Goal: Find contact information: Find contact information

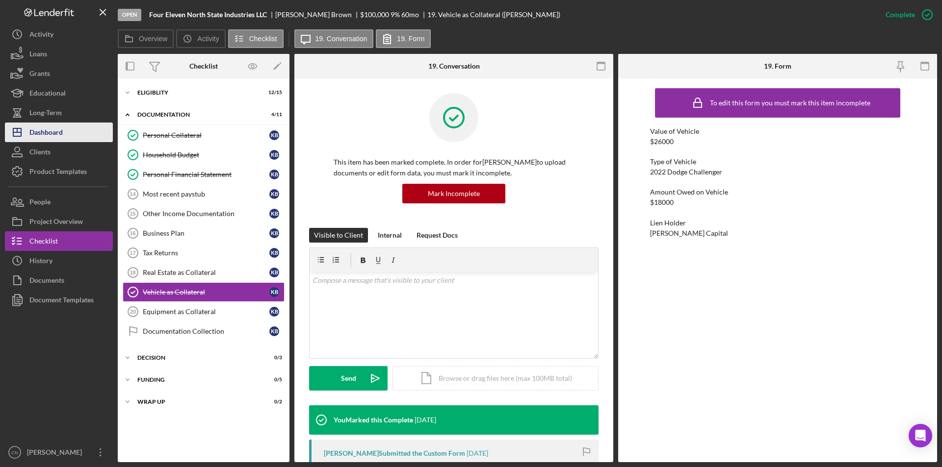
click at [48, 129] on div "Dashboard" at bounding box center [45, 134] width 33 height 22
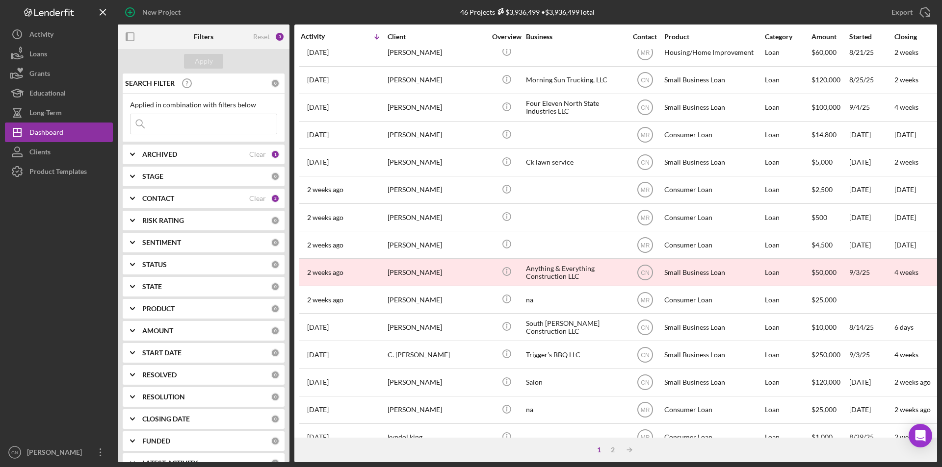
scroll to position [311, 0]
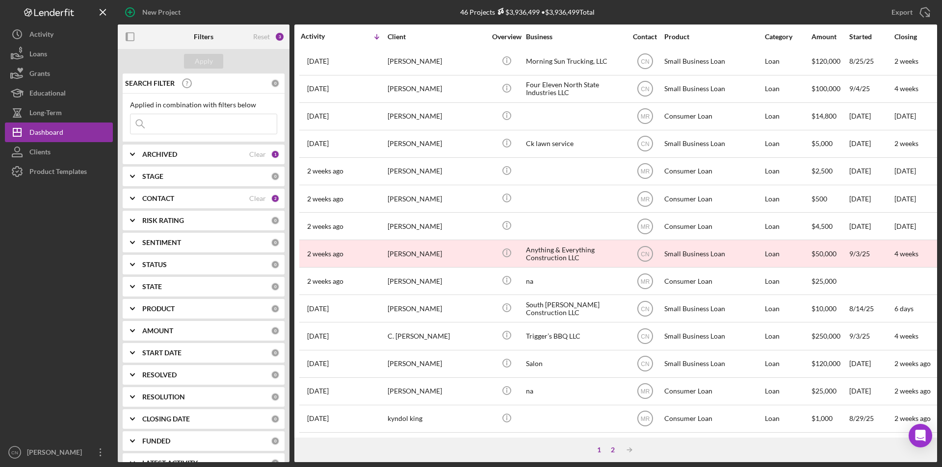
click at [612, 450] on div "2" at bounding box center [613, 450] width 14 height 8
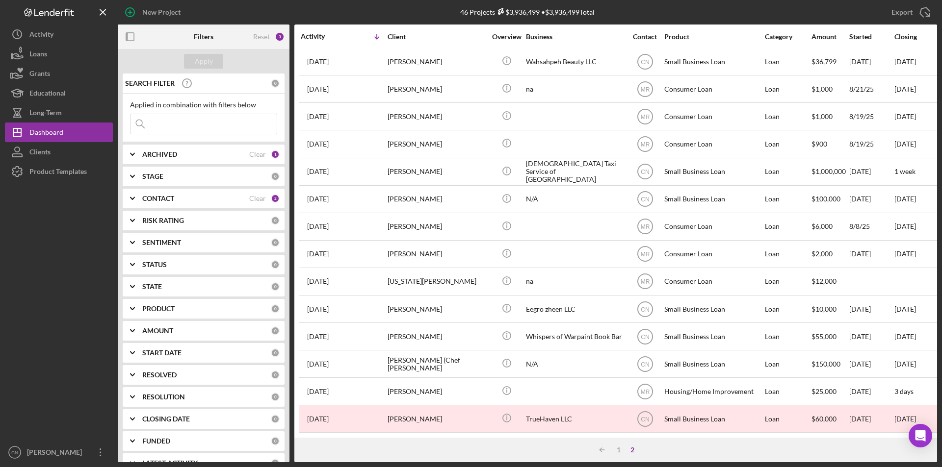
scroll to position [201, 0]
click at [621, 451] on div "1" at bounding box center [619, 450] width 14 height 8
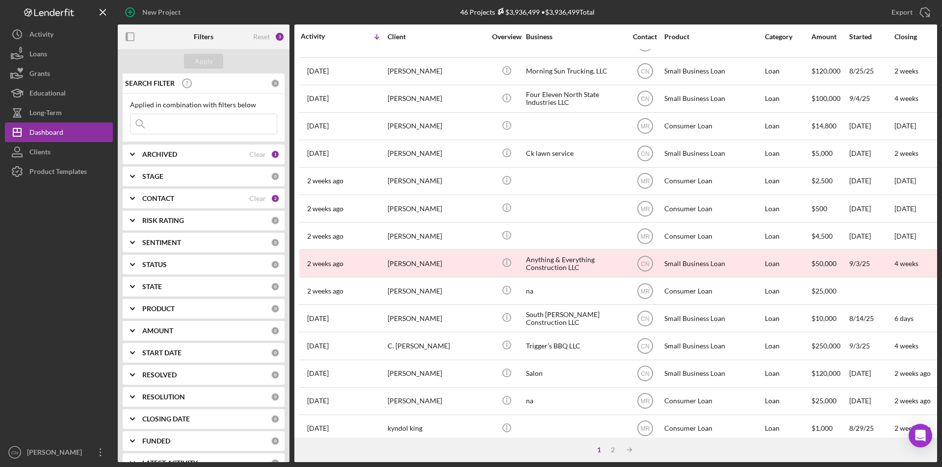
scroll to position [311, 0]
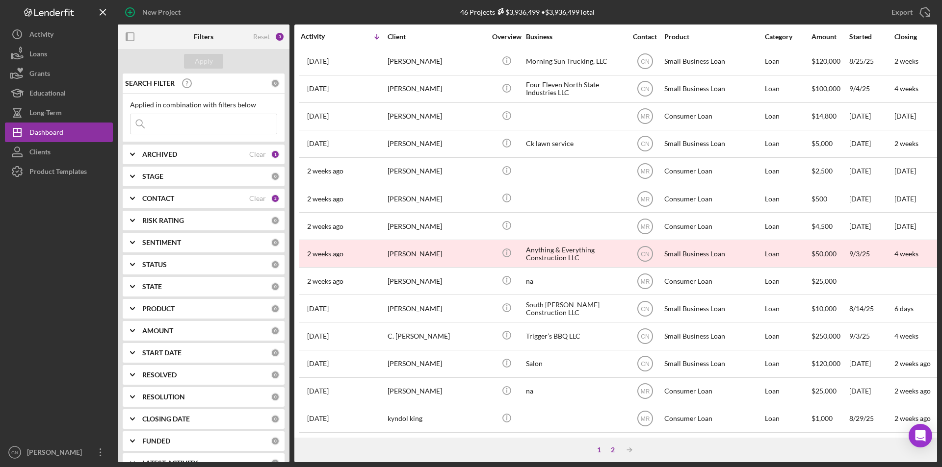
click at [610, 450] on div "2" at bounding box center [613, 450] width 14 height 8
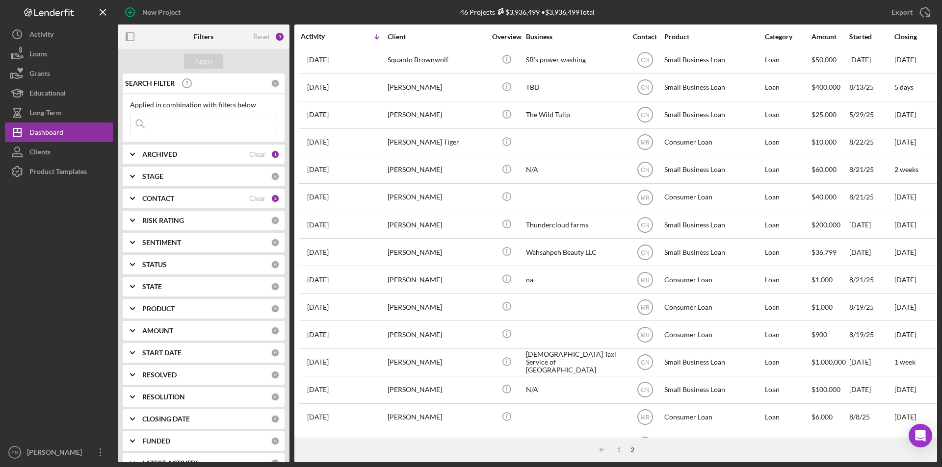
scroll to position [0, 0]
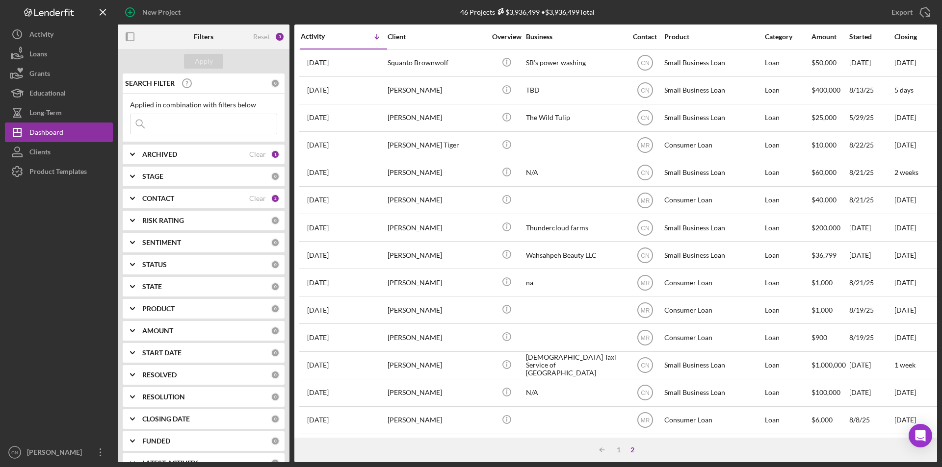
click at [180, 156] on div "ARCHIVED" at bounding box center [195, 155] width 107 height 8
click at [170, 262] on b "CONTACT" at bounding box center [158, 263] width 32 height 8
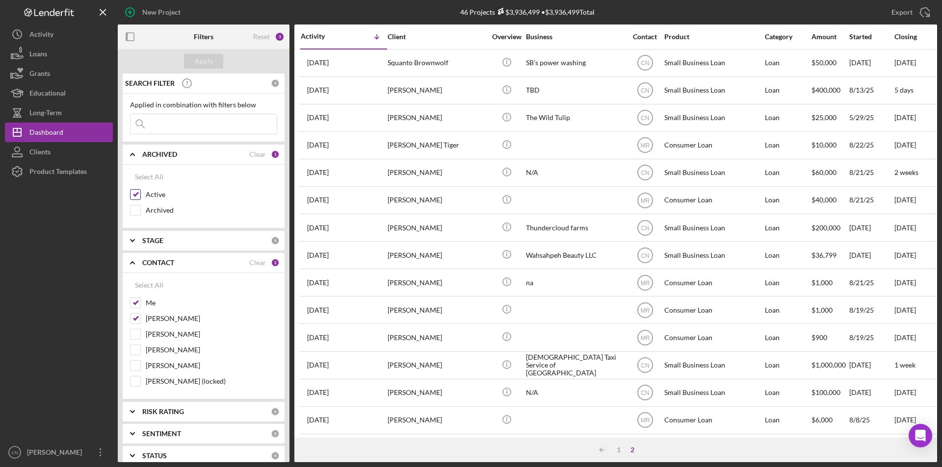
click at [136, 193] on input "Active" at bounding box center [135, 195] width 10 height 10
checkbox input "false"
click at [134, 206] on input "Archived" at bounding box center [135, 211] width 10 height 10
click at [194, 62] on button "Apply" at bounding box center [203, 61] width 39 height 15
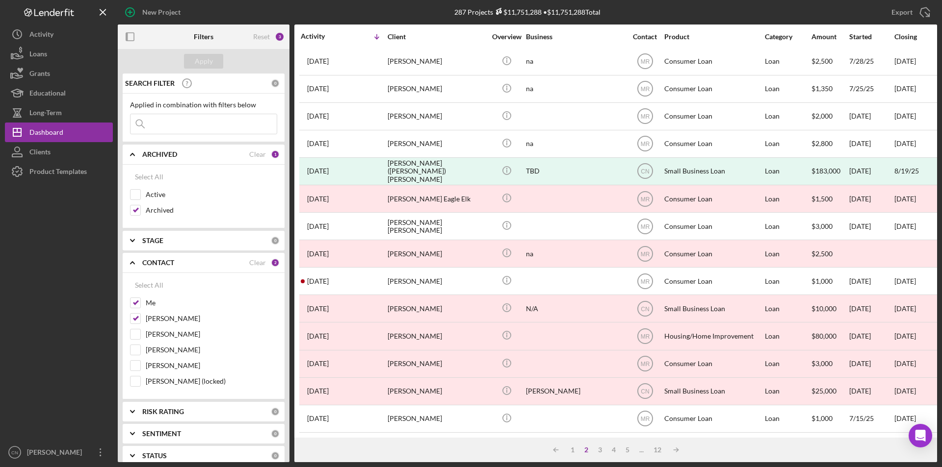
scroll to position [311, 0]
click at [597, 449] on div "3" at bounding box center [600, 450] width 14 height 8
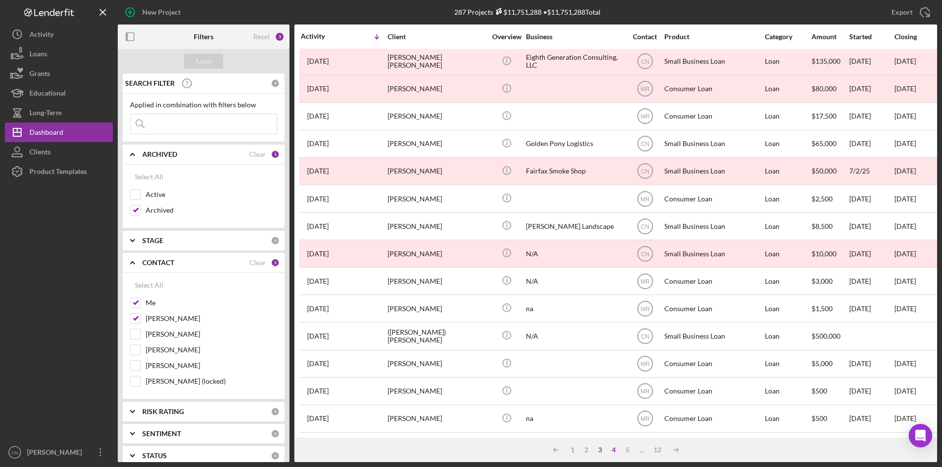
click at [611, 448] on div "4" at bounding box center [614, 450] width 14 height 8
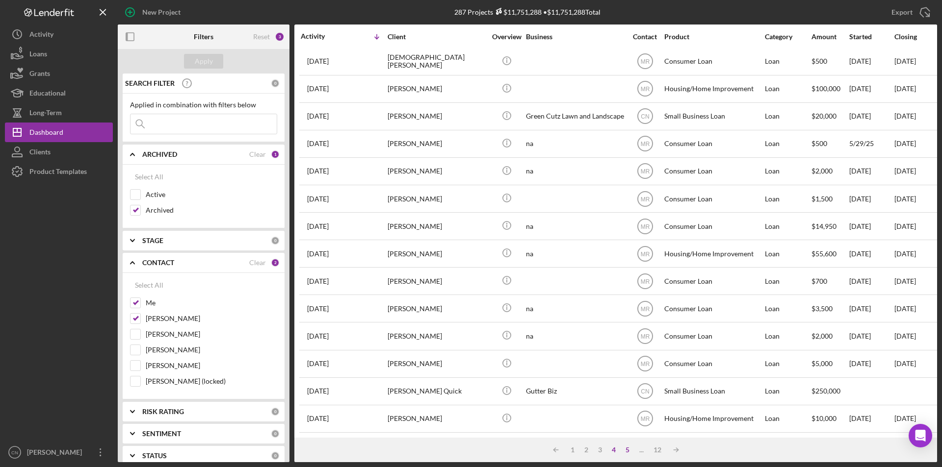
click at [630, 450] on div "5" at bounding box center [628, 450] width 14 height 8
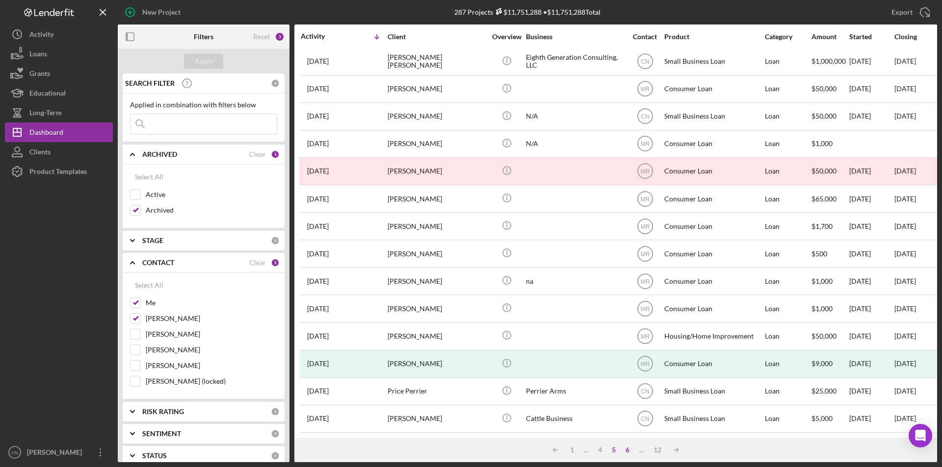
click at [629, 449] on div "6" at bounding box center [628, 450] width 14 height 8
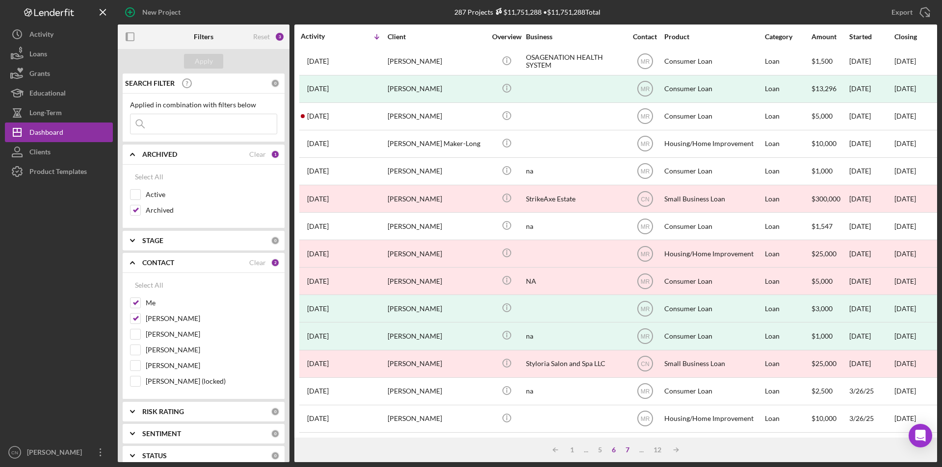
click at [625, 453] on div "7" at bounding box center [628, 450] width 14 height 8
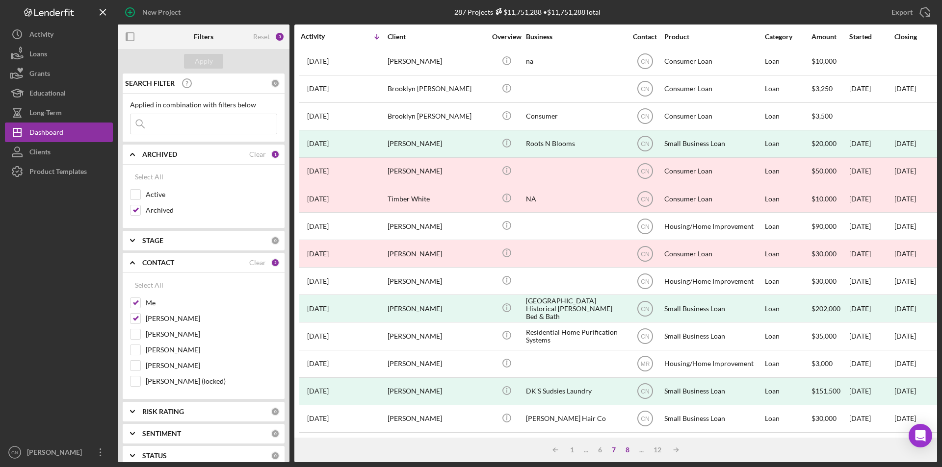
click at [626, 446] on div "8" at bounding box center [628, 450] width 14 height 8
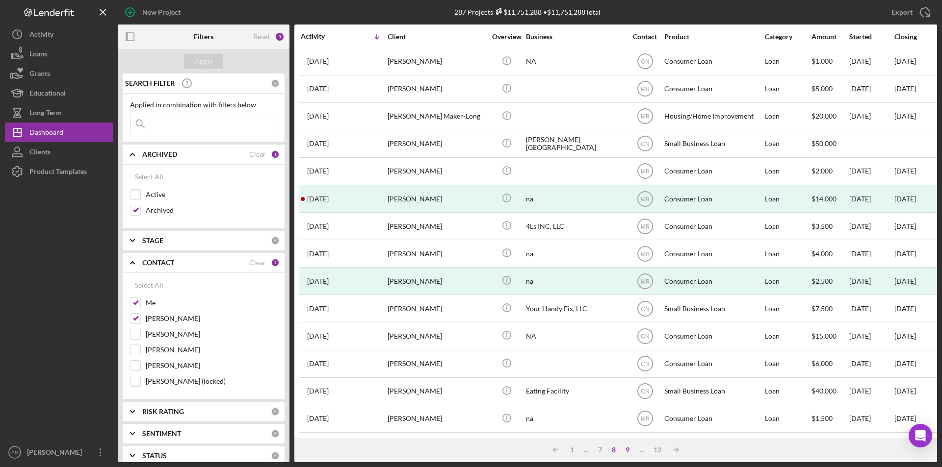
click at [627, 449] on div "9" at bounding box center [628, 450] width 14 height 8
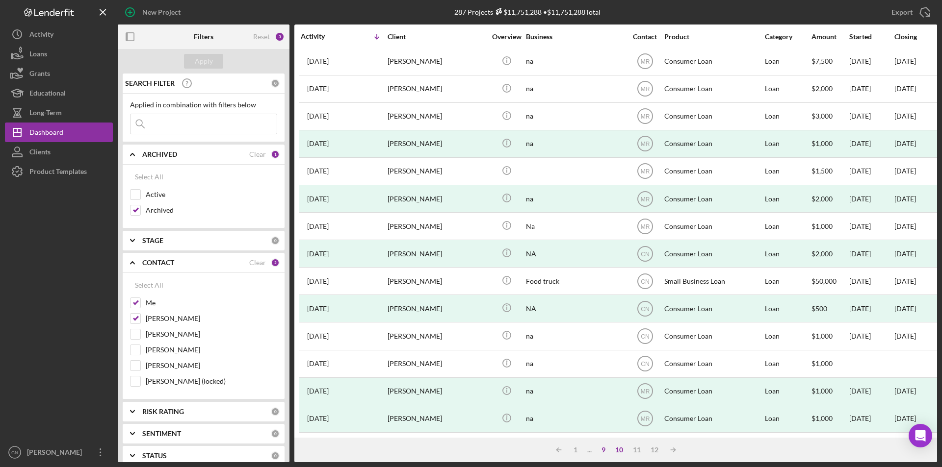
click at [617, 447] on div "10" at bounding box center [619, 450] width 18 height 8
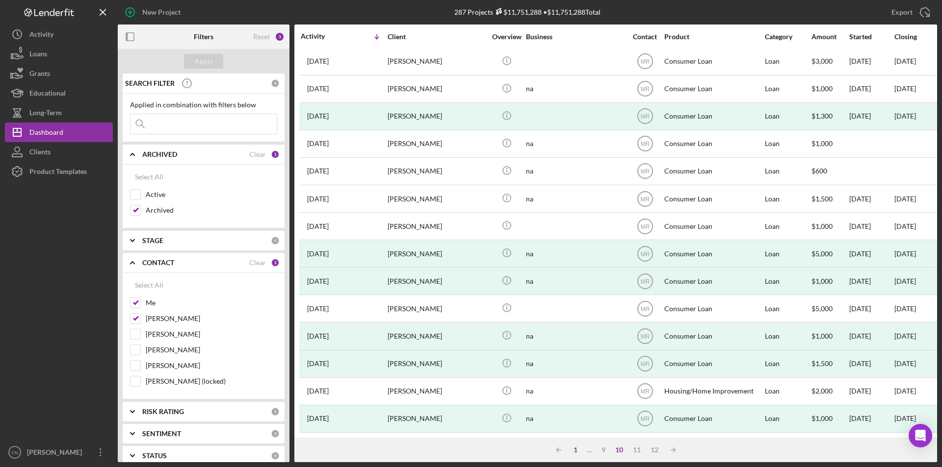
click at [573, 451] on div "1" at bounding box center [576, 450] width 14 height 8
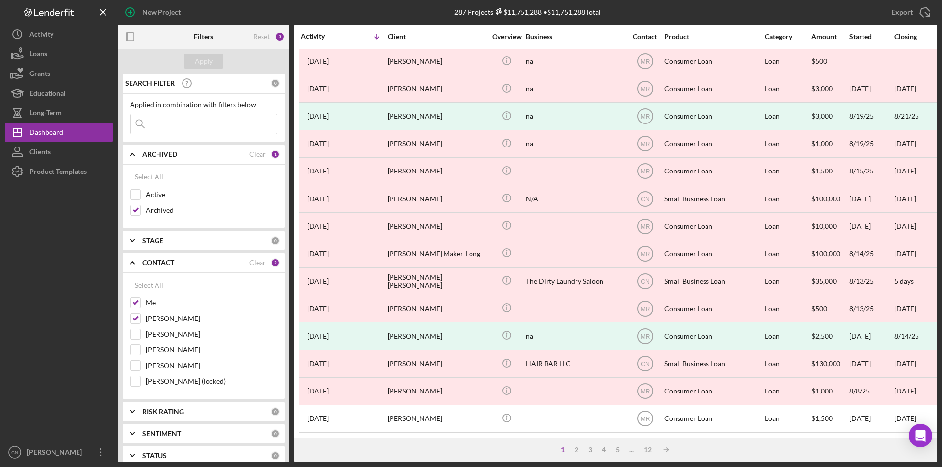
scroll to position [0, 0]
click at [138, 210] on input "Archived" at bounding box center [135, 211] width 10 height 10
checkbox input "false"
click at [136, 200] on input "Active" at bounding box center [135, 195] width 10 height 10
checkbox input "true"
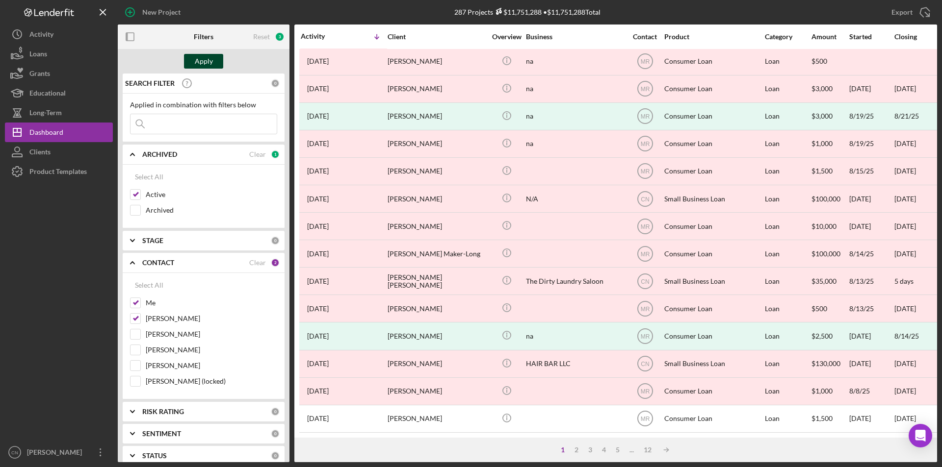
click at [211, 56] on div "Apply" at bounding box center [204, 61] width 18 height 15
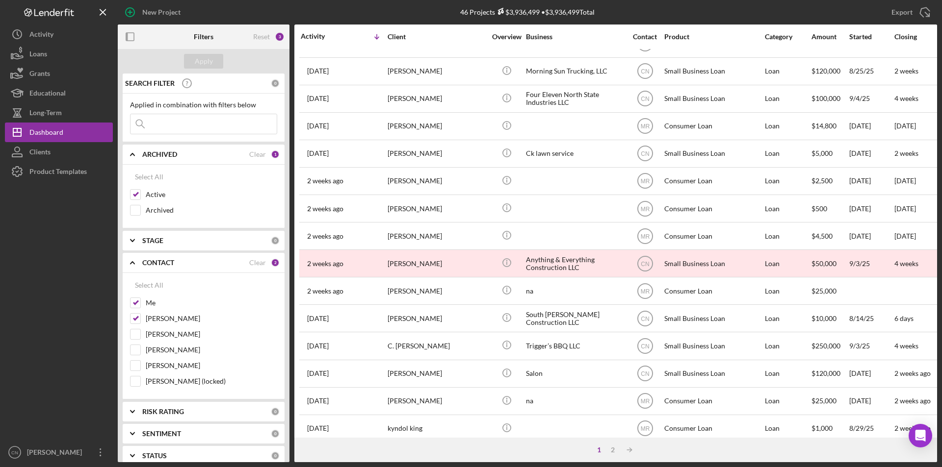
scroll to position [311, 0]
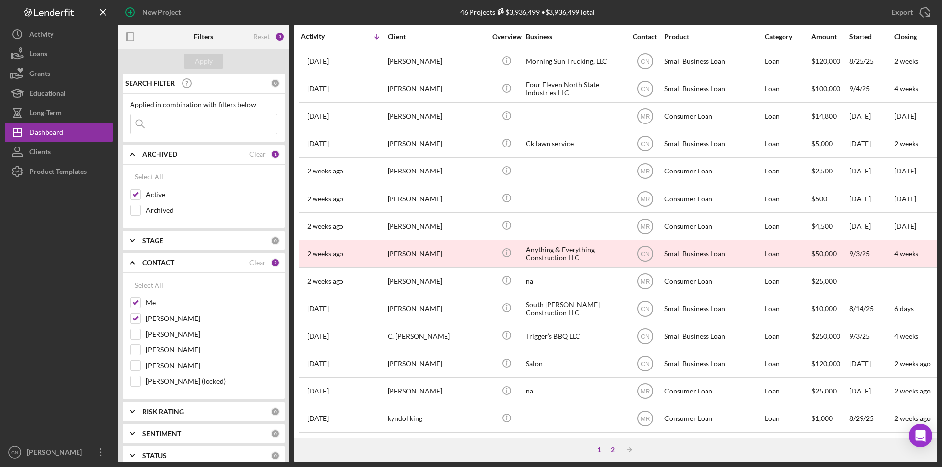
click at [615, 451] on div "2" at bounding box center [613, 450] width 14 height 8
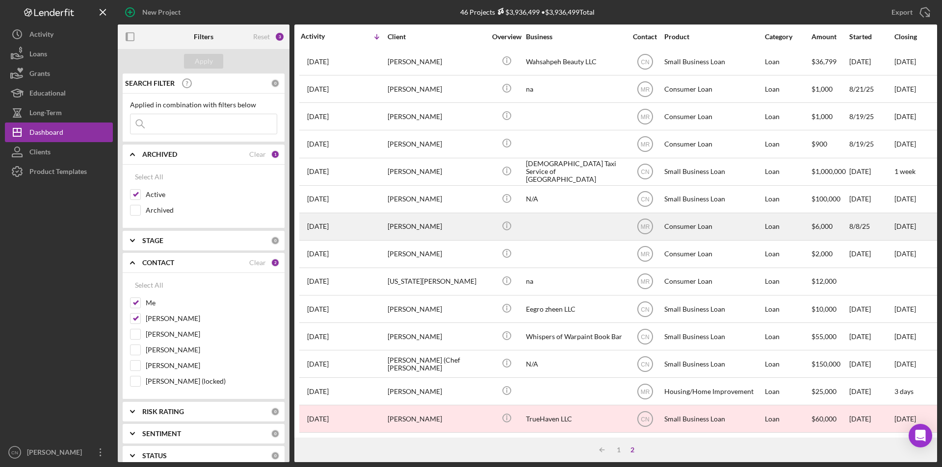
scroll to position [137, 0]
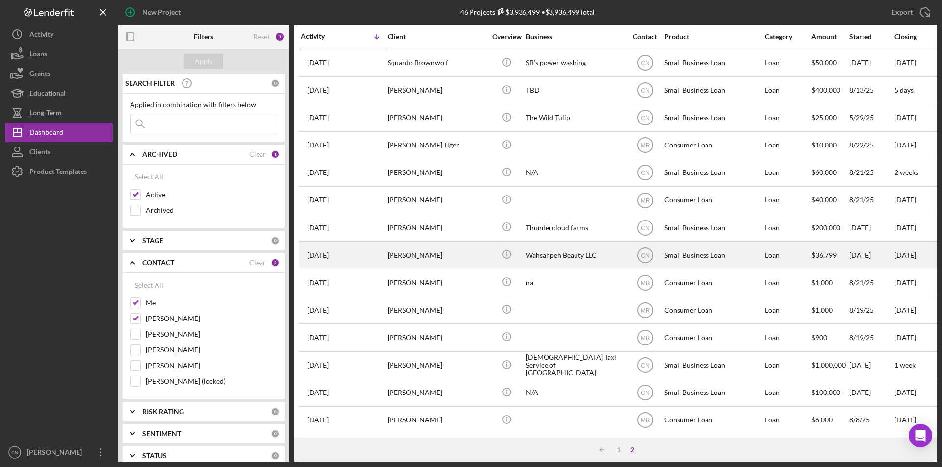
click at [414, 259] on div "[PERSON_NAME]" at bounding box center [437, 255] width 98 height 26
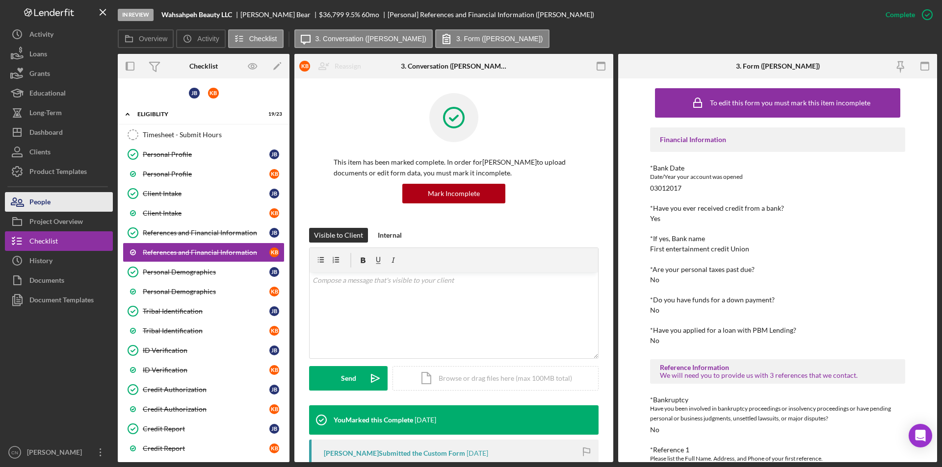
click at [43, 195] on div "People" at bounding box center [39, 203] width 21 height 22
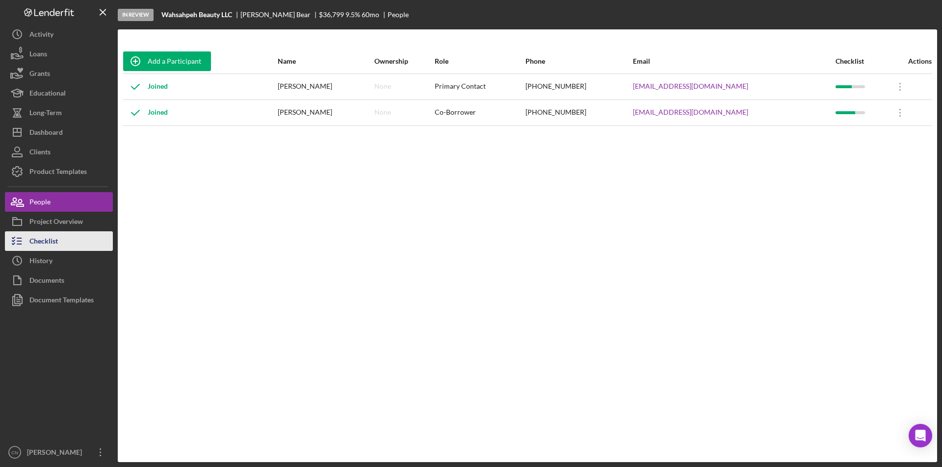
click at [37, 241] on div "Checklist" at bounding box center [43, 243] width 28 height 22
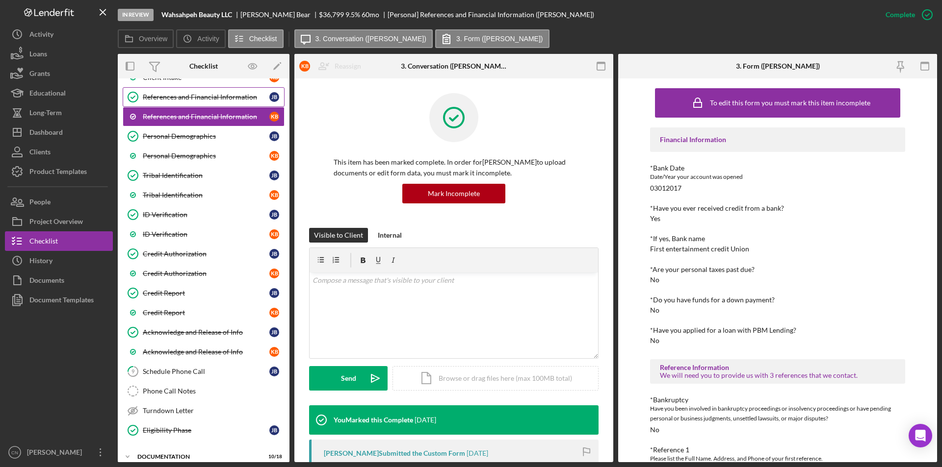
scroll to position [147, 0]
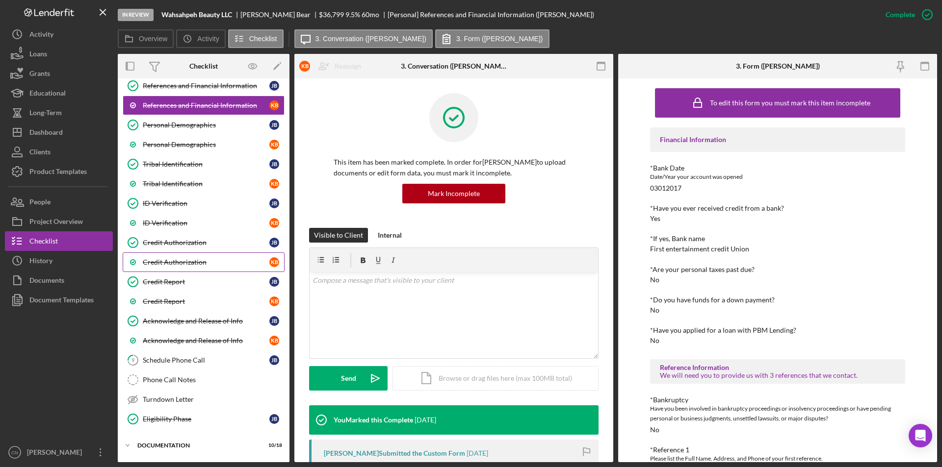
click at [168, 262] on div "Credit Authorization" at bounding box center [206, 263] width 127 height 8
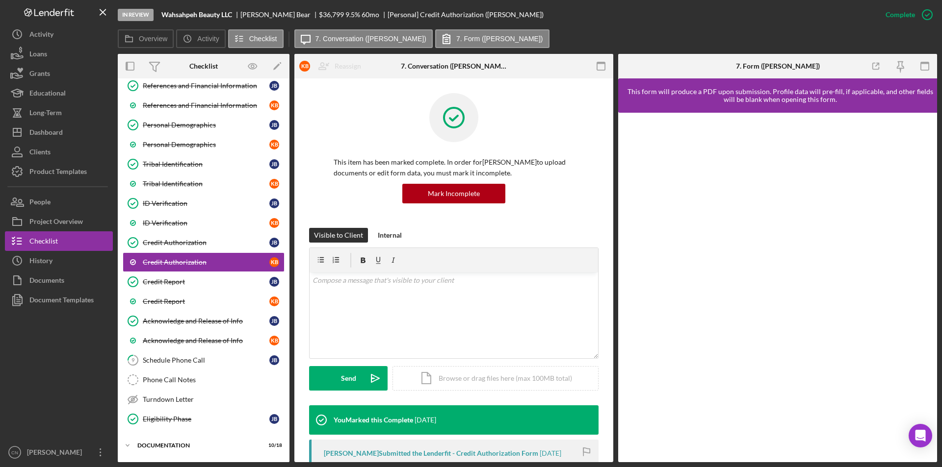
scroll to position [196, 0]
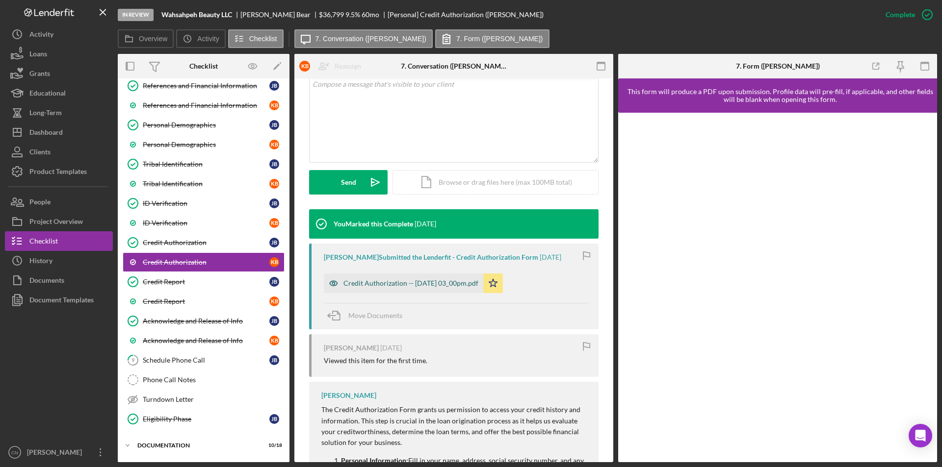
click at [393, 281] on div "Credit Authorization -- [DATE] 03_00pm.pdf" at bounding box center [410, 284] width 135 height 8
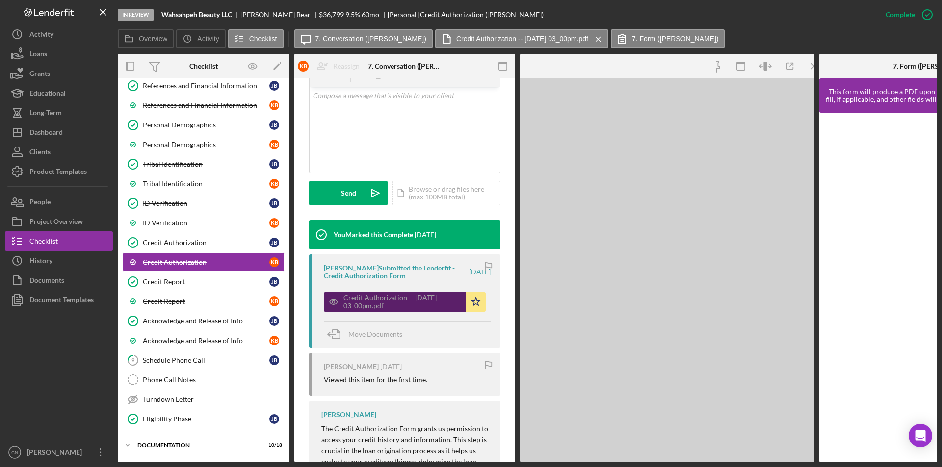
scroll to position [207, 0]
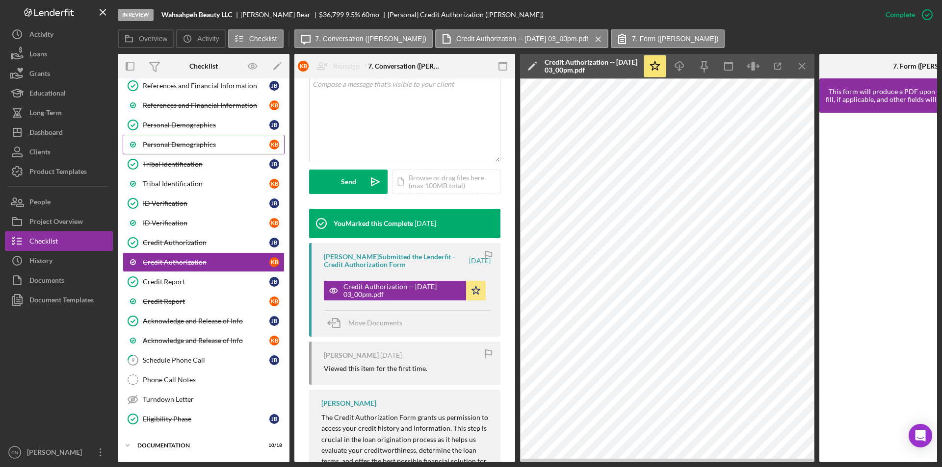
click at [183, 142] on div "Personal Demographics" at bounding box center [206, 145] width 127 height 8
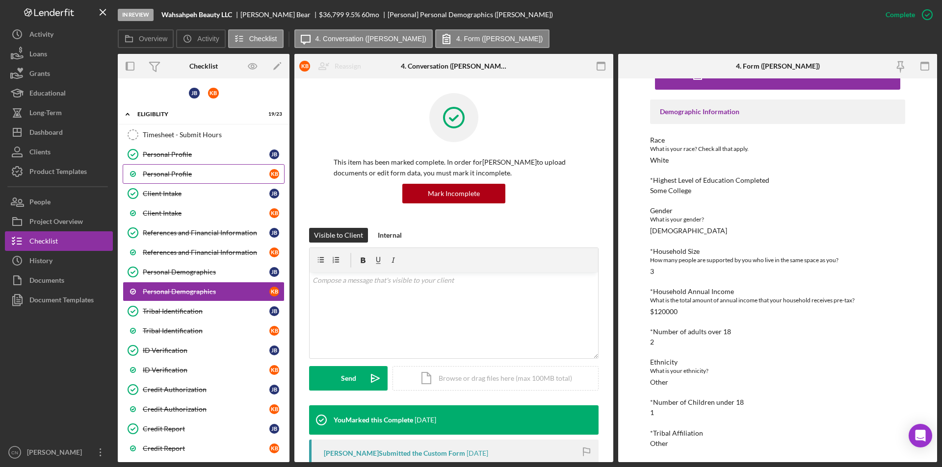
click at [155, 174] on div "Personal Profile" at bounding box center [206, 174] width 127 height 8
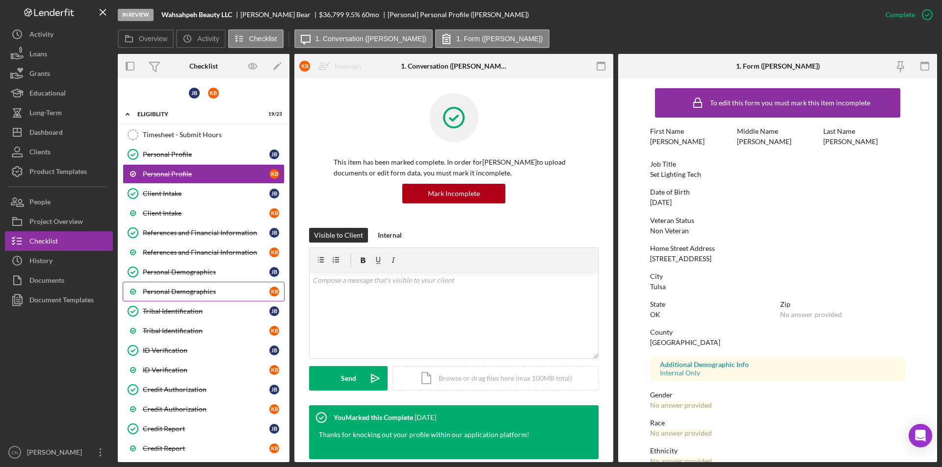
click at [152, 295] on div "Personal Demographics" at bounding box center [206, 292] width 127 height 8
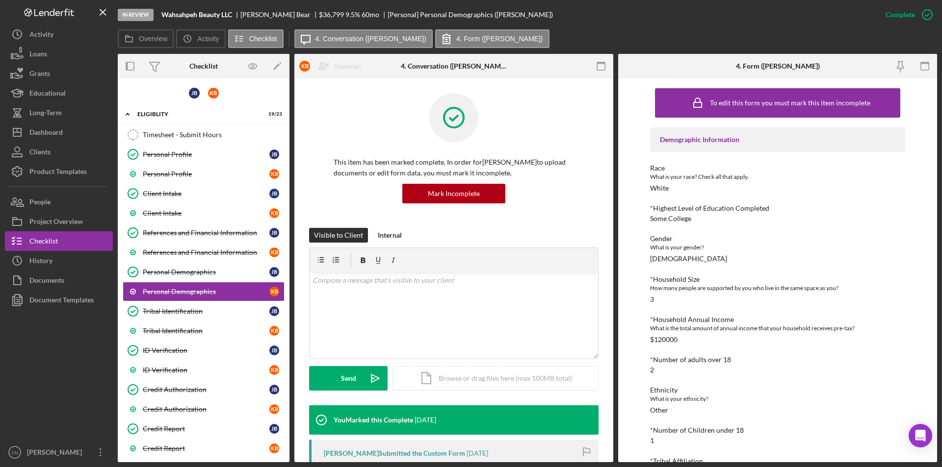
scroll to position [28, 0]
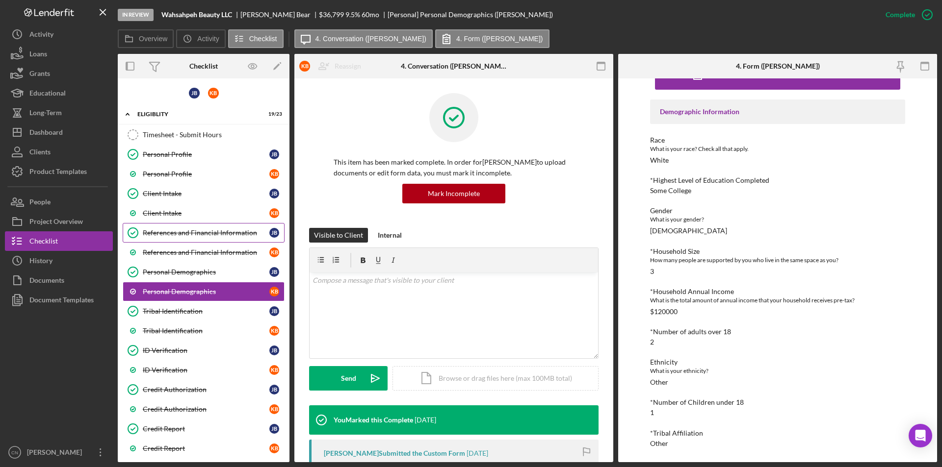
click at [181, 231] on div "References and Financial Information" at bounding box center [206, 233] width 127 height 8
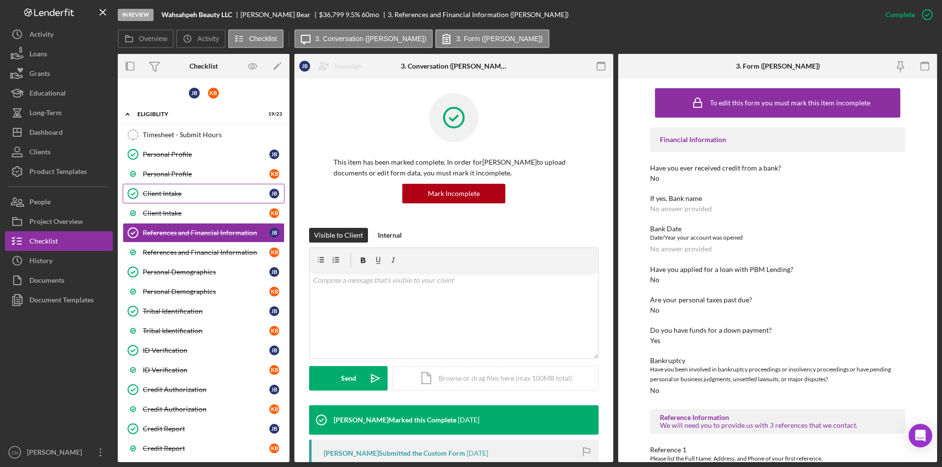
click at [153, 189] on link "Client Intake Client Intake [PERSON_NAME]" at bounding box center [204, 194] width 162 height 20
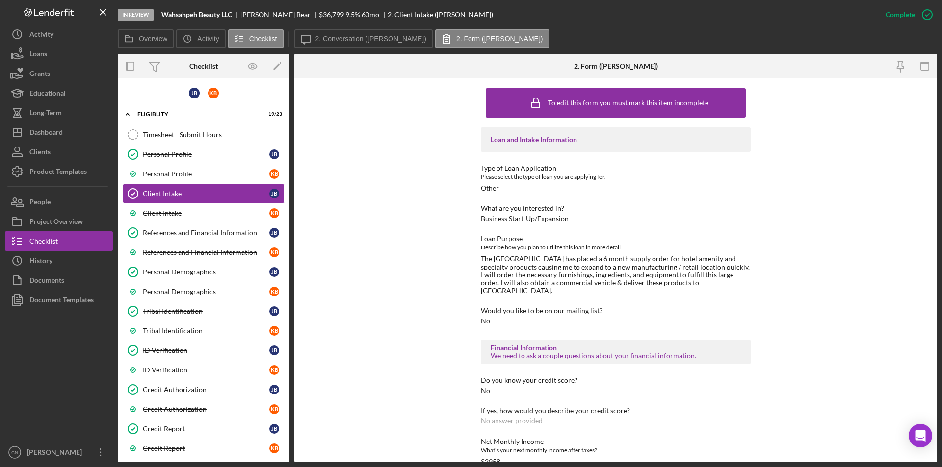
scroll to position [49, 0]
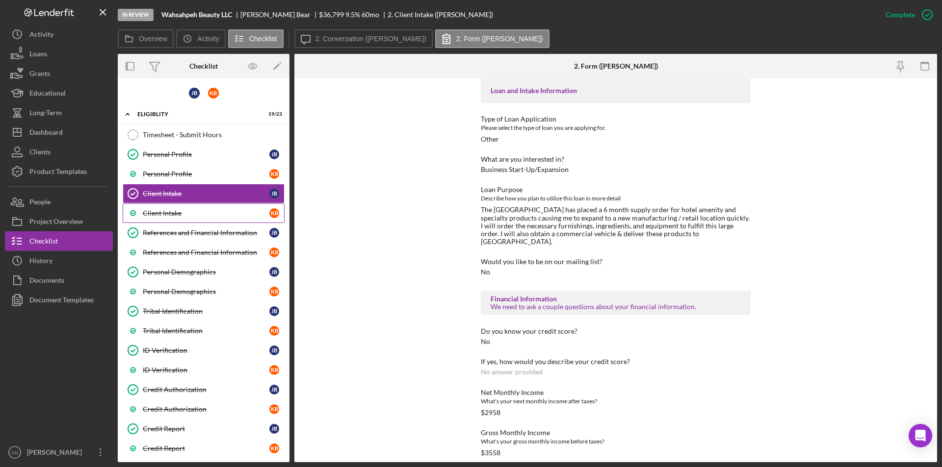
click at [148, 216] on div "Client Intake" at bounding box center [206, 213] width 127 height 8
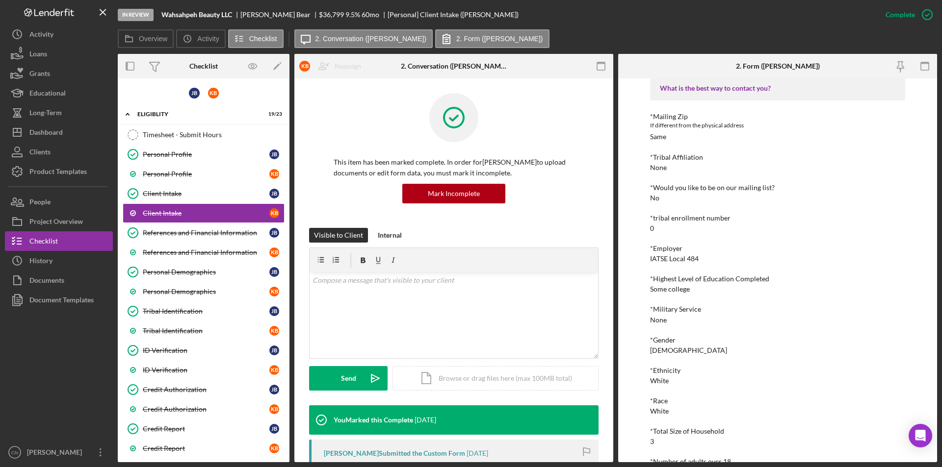
scroll to position [981, 0]
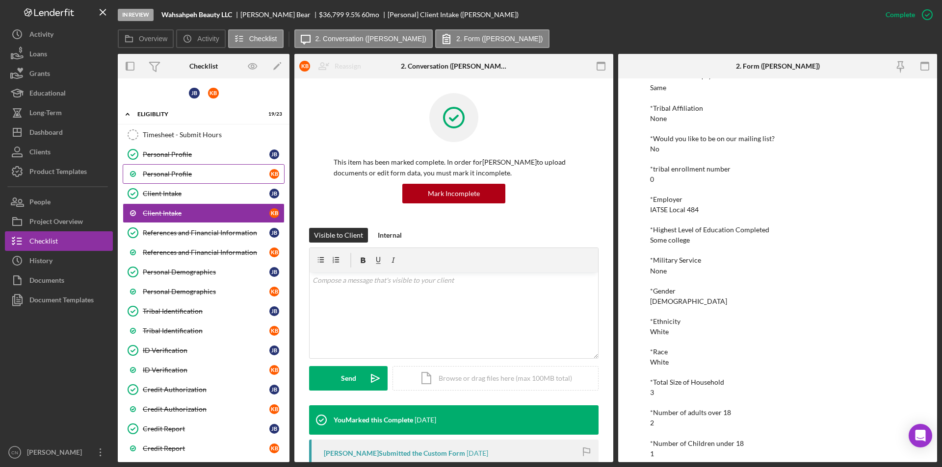
drag, startPoint x: 165, startPoint y: 172, endPoint x: 255, endPoint y: 177, distance: 89.4
click at [165, 172] on div "Personal Profile" at bounding box center [206, 174] width 127 height 8
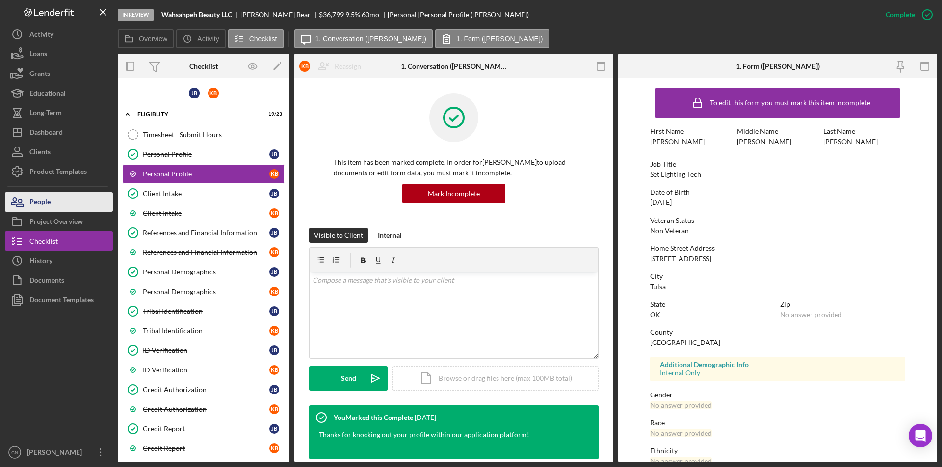
click at [35, 203] on div "People" at bounding box center [39, 203] width 21 height 22
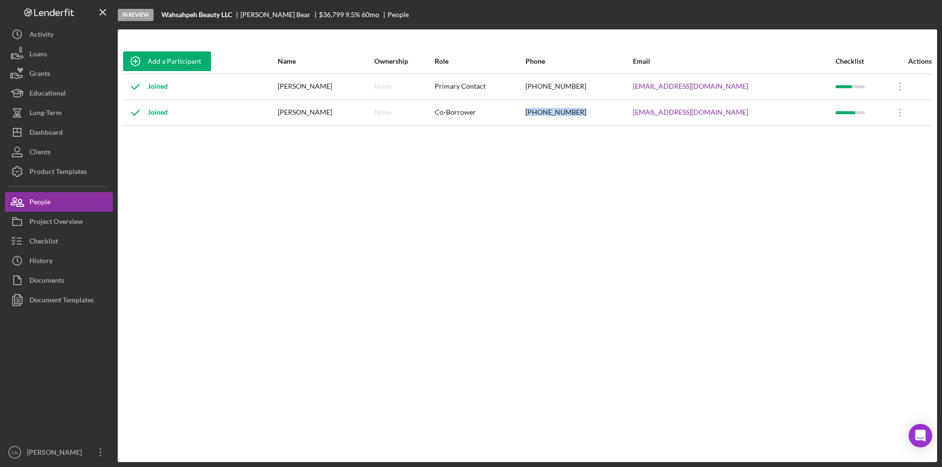
drag, startPoint x: 530, startPoint y: 112, endPoint x: 582, endPoint y: 114, distance: 51.6
click at [593, 112] on tr "Joined [PERSON_NAME] None Co-Borrower [PHONE_NUMBER] [EMAIL_ADDRESS][DOMAIN_NAM…" at bounding box center [527, 113] width 809 height 26
copy tr "[PHONE_NUMBER]"
